Goal: Task Accomplishment & Management: Manage account settings

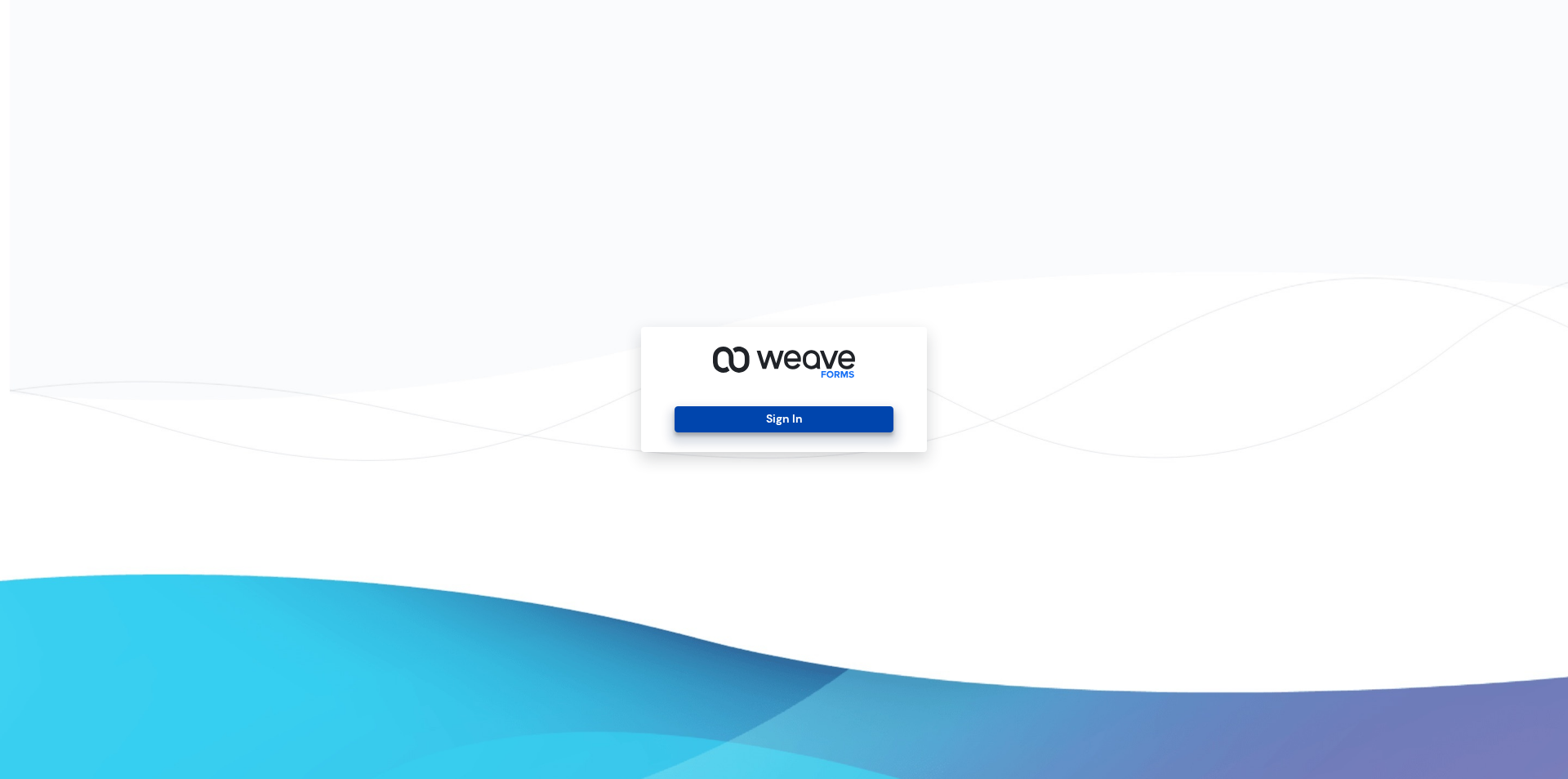
click at [775, 417] on button "Sign In" at bounding box center [783, 419] width 218 height 26
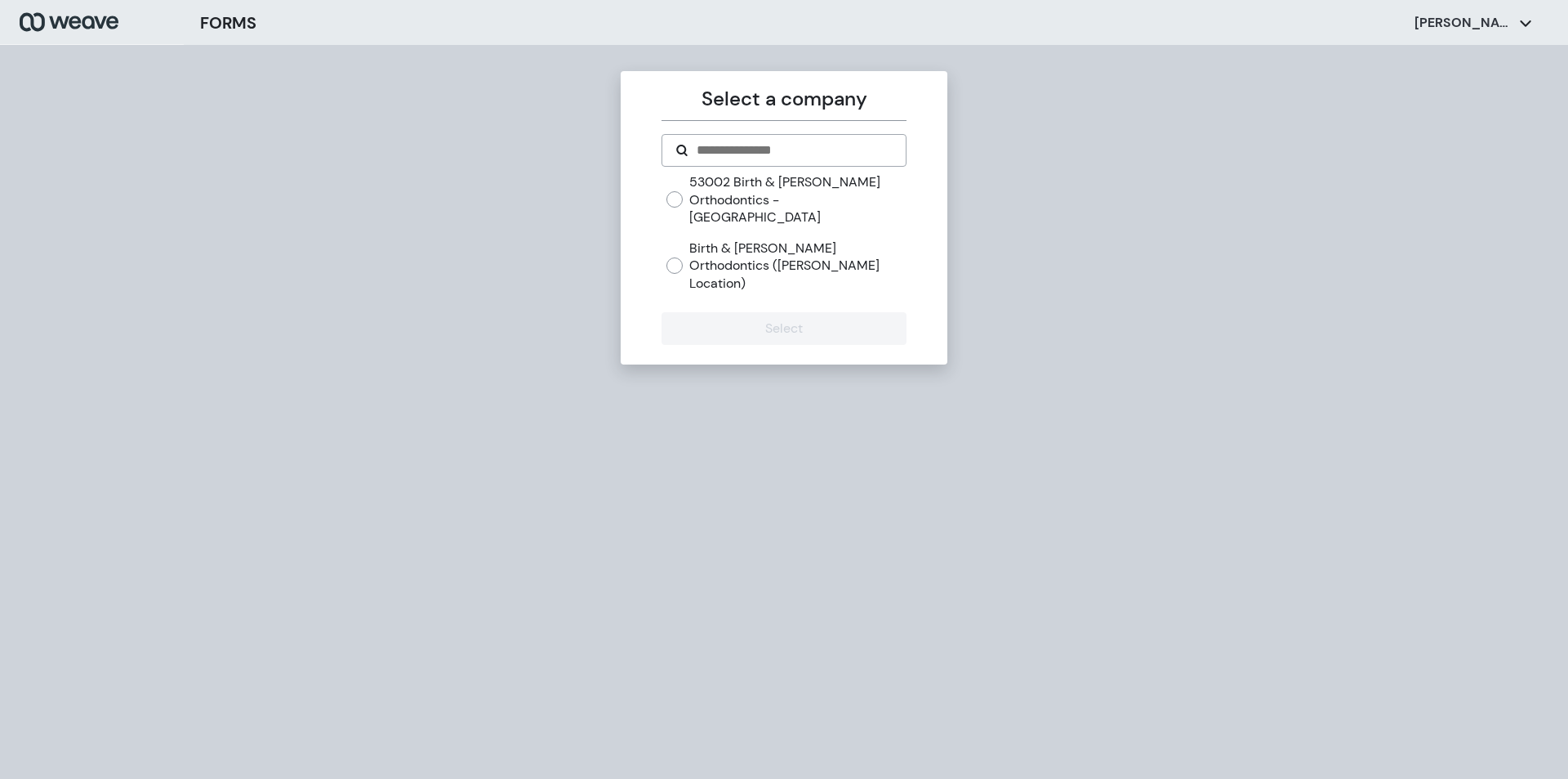
click at [731, 241] on label "Birth & [PERSON_NAME] Orthodontics ([PERSON_NAME] Location)" at bounding box center [797, 266] width 216 height 53
click at [771, 312] on button "Select" at bounding box center [784, 328] width 244 height 33
